Goal: Navigation & Orientation: Find specific page/section

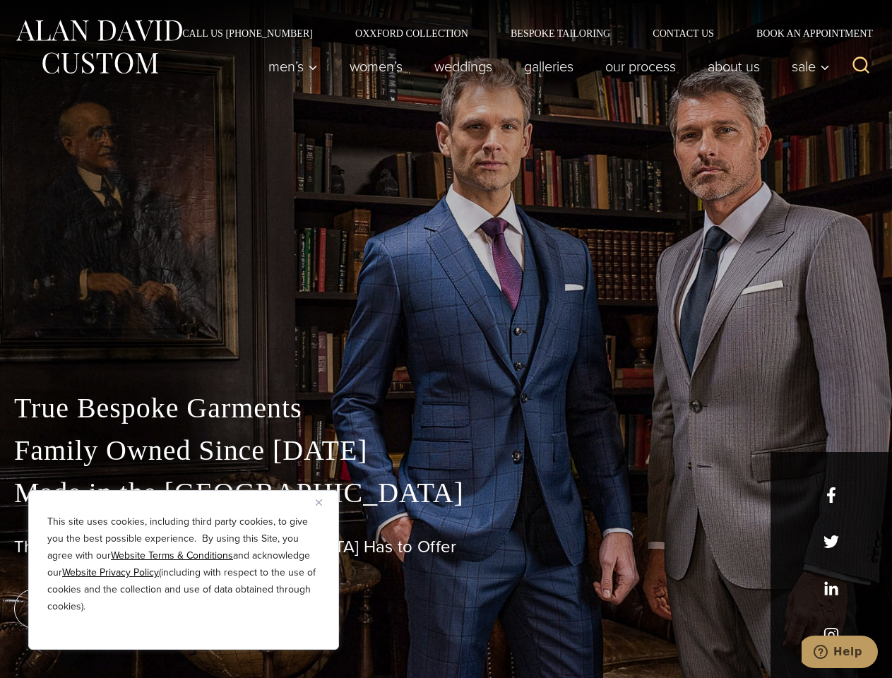
click at [446, 339] on div "True Bespoke Garments Family Owned Since [DATE] Made in [GEOGRAPHIC_DATA] The B…" at bounding box center [446, 497] width 892 height 362
click at [324, 502] on button "Close" at bounding box center [324, 502] width 17 height 17
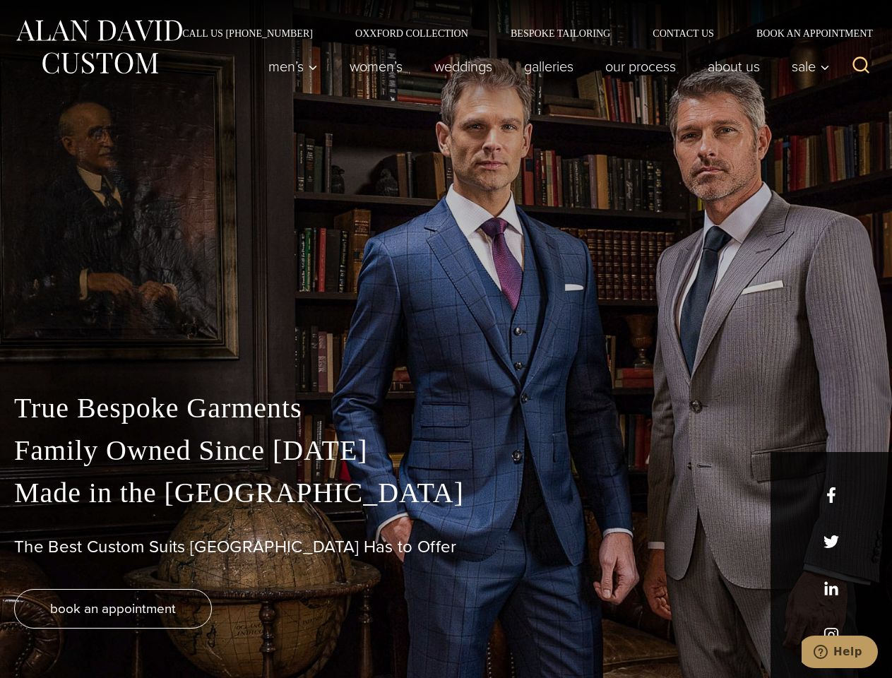
click at [184, 631] on div "True Bespoke Garments Family Owned Since [DATE] Made in [GEOGRAPHIC_DATA] The B…" at bounding box center [446, 532] width 892 height 291
click at [861, 66] on icon "Search" at bounding box center [861, 65] width 20 height 20
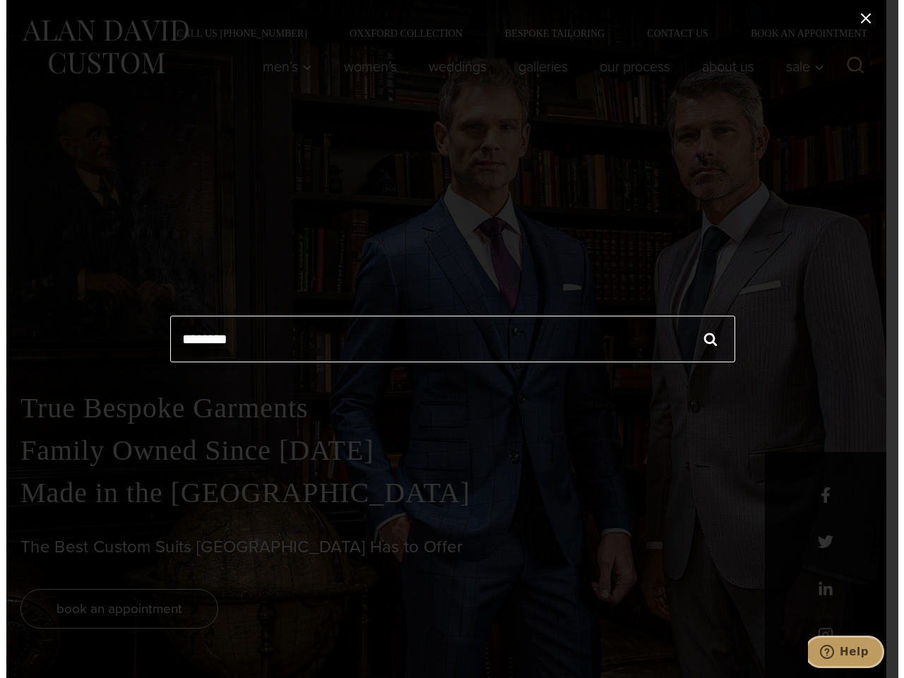
click at [833, 652] on icon "Help" at bounding box center [826, 652] width 14 height 14
